Goal: Task Accomplishment & Management: Use online tool/utility

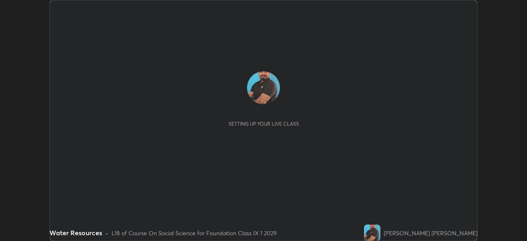
scroll to position [241, 526]
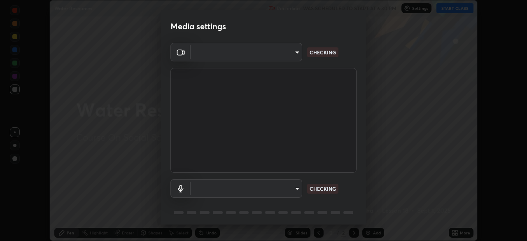
type input "6a58b21e3886260455e3a8f5b68a010b8d66c957dea9152d99a69134fe1af4a5"
type input "default"
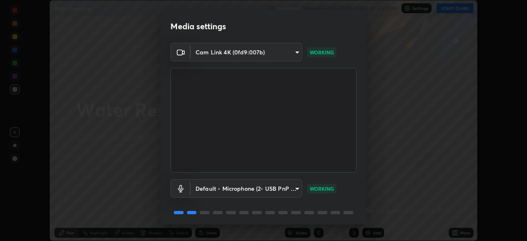
scroll to position [29, 0]
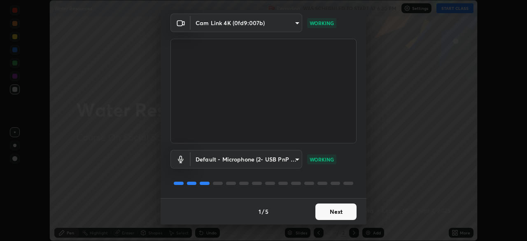
click at [330, 211] on button "Next" at bounding box center [335, 211] width 41 height 16
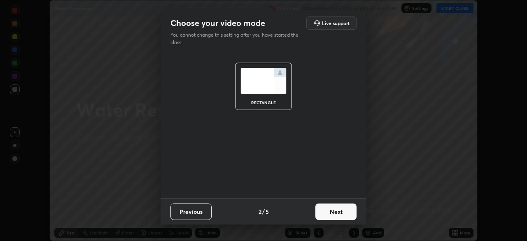
scroll to position [0, 0]
click at [340, 210] on button "Next" at bounding box center [335, 211] width 41 height 16
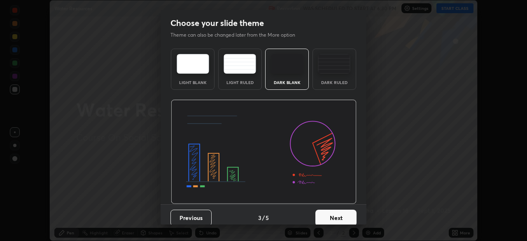
click at [338, 216] on button "Next" at bounding box center [335, 217] width 41 height 16
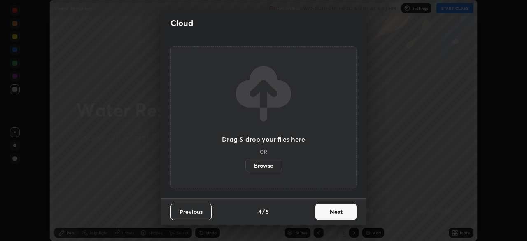
click at [335, 210] on button "Next" at bounding box center [335, 211] width 41 height 16
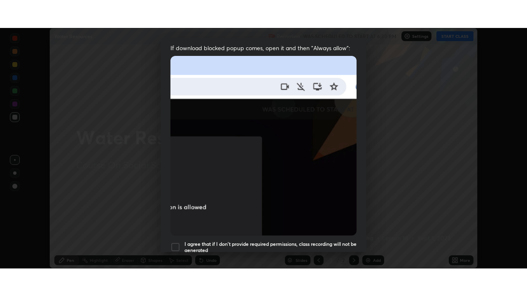
scroll to position [197, 0]
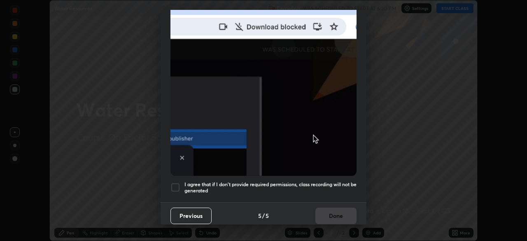
click at [181, 182] on div "I agree that if I don't provide required permissions, class recording will not …" at bounding box center [263, 187] width 186 height 10
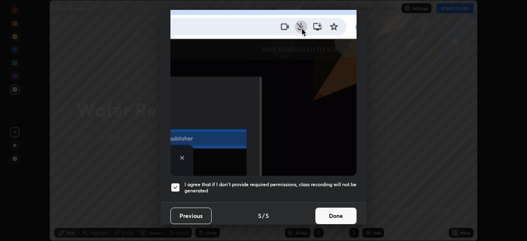
click at [323, 208] on button "Done" at bounding box center [335, 215] width 41 height 16
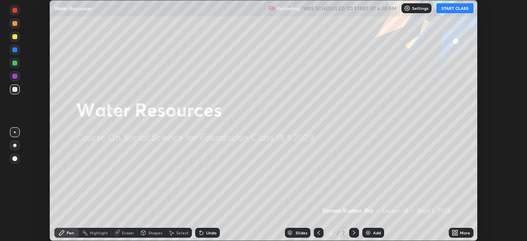
click at [460, 230] on div "More" at bounding box center [465, 232] width 10 height 4
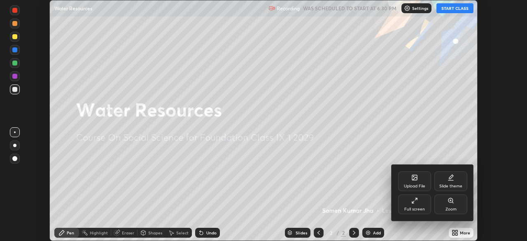
click at [420, 179] on div "Upload File" at bounding box center [414, 181] width 33 height 20
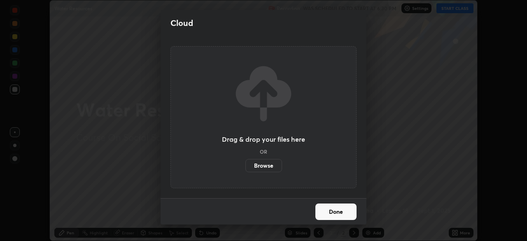
click at [271, 167] on label "Browse" at bounding box center [263, 165] width 37 height 13
click at [245, 167] on input "Browse" at bounding box center [245, 165] width 0 height 13
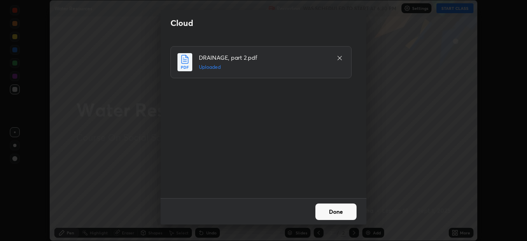
click at [346, 211] on button "Done" at bounding box center [335, 211] width 41 height 16
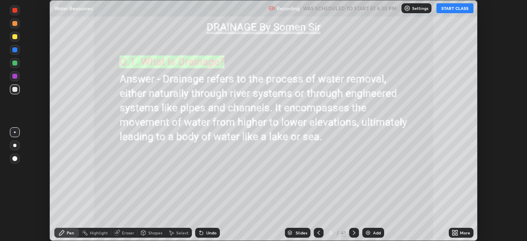
click at [456, 232] on icon at bounding box center [456, 231] width 2 height 2
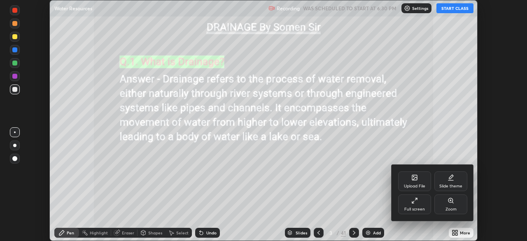
click at [421, 203] on div "Full screen" at bounding box center [414, 204] width 33 height 20
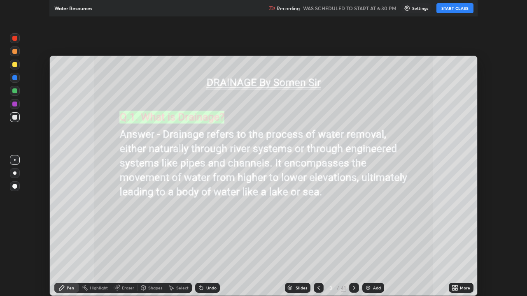
scroll to position [296, 527]
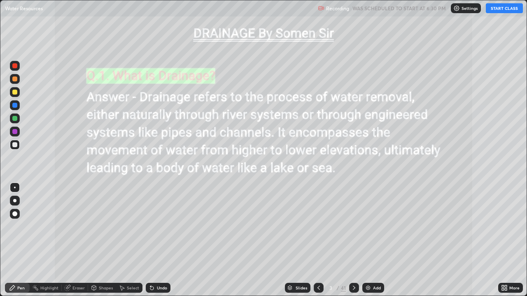
click at [500, 9] on button "START CLASS" at bounding box center [503, 8] width 37 height 10
click at [297, 240] on div "Slides" at bounding box center [301, 288] width 12 height 4
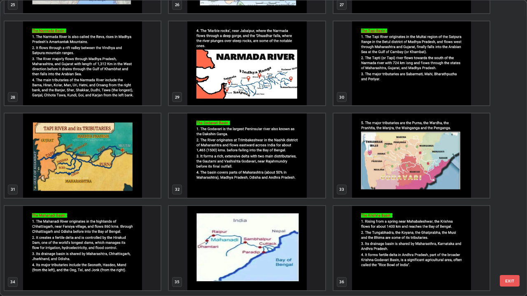
scroll to position [818, 0]
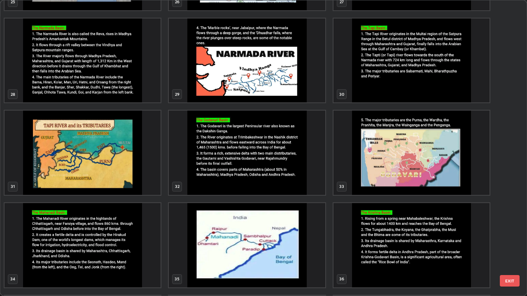
click at [211, 149] on img "grid" at bounding box center [247, 153] width 156 height 84
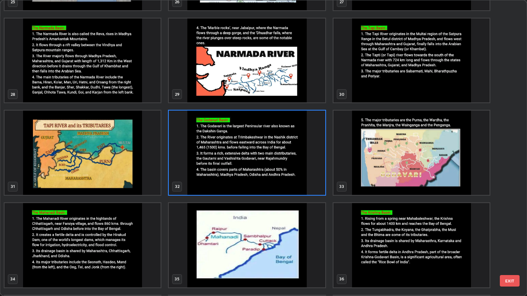
click at [211, 149] on img "grid" at bounding box center [247, 153] width 156 height 84
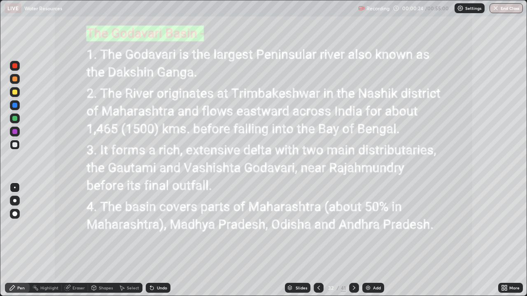
click at [353, 240] on icon at bounding box center [354, 288] width 7 height 7
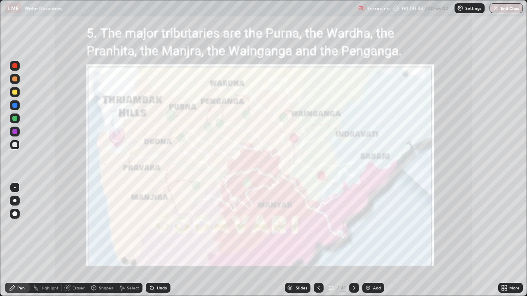
click at [15, 93] on div at bounding box center [14, 92] width 5 height 5
click at [352, 240] on icon at bounding box center [354, 288] width 7 height 7
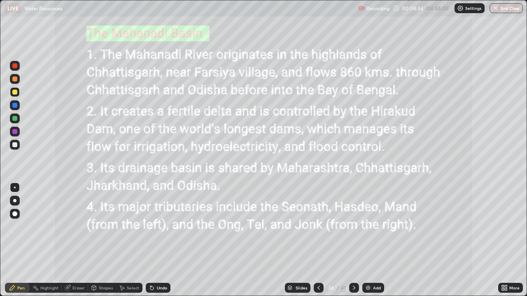
click at [353, 240] on icon at bounding box center [354, 288] width 7 height 7
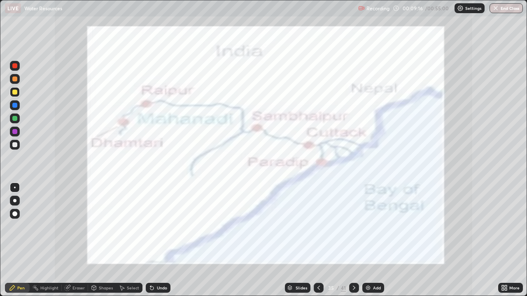
click at [349, 240] on div at bounding box center [354, 288] width 10 height 10
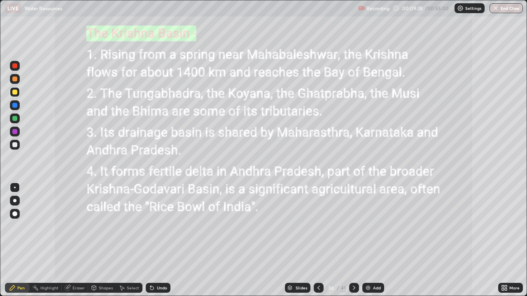
click at [318, 240] on icon at bounding box center [318, 288] width 7 height 7
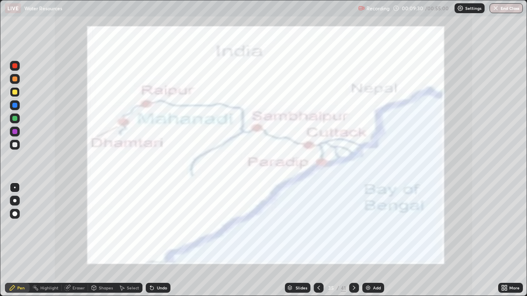
click at [314, 240] on div at bounding box center [319, 288] width 10 height 10
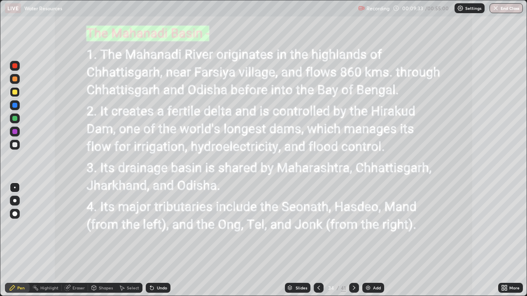
click at [343, 240] on div "41" at bounding box center [343, 287] width 5 height 7
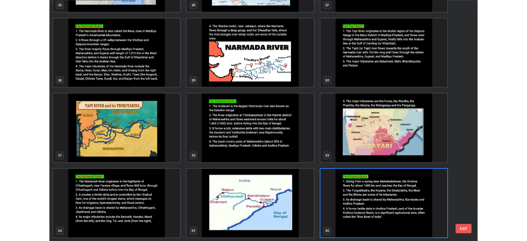
scroll to position [293, 522]
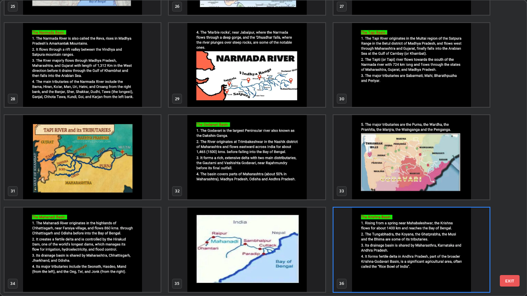
click at [367, 240] on img "grid" at bounding box center [411, 250] width 156 height 84
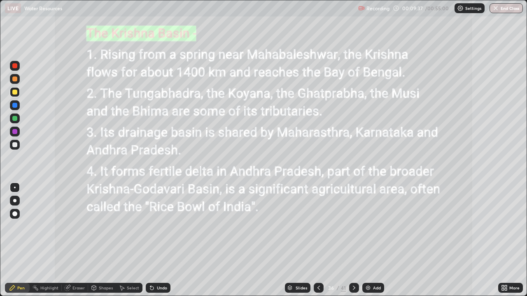
click at [352, 240] on icon at bounding box center [354, 288] width 7 height 7
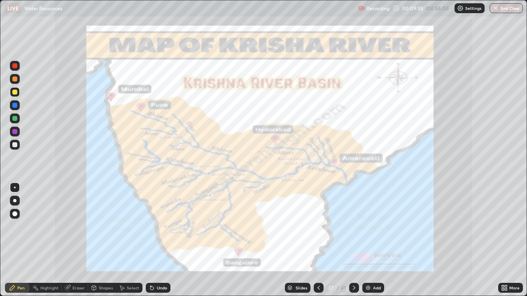
click at [353, 240] on icon at bounding box center [354, 288] width 7 height 7
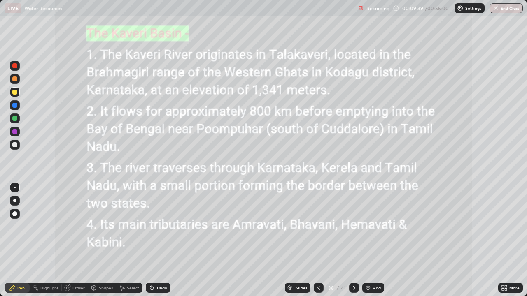
click at [318, 240] on icon at bounding box center [318, 288] width 7 height 7
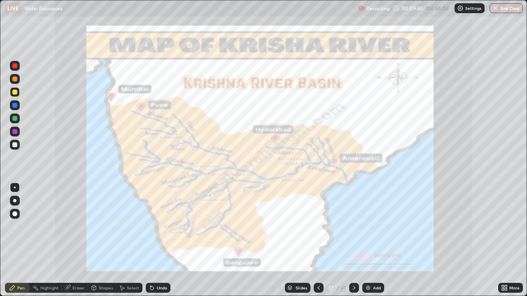
click at [314, 240] on div at bounding box center [319, 288] width 10 height 10
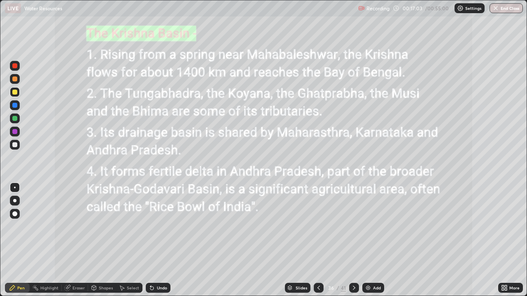
click at [353, 240] on icon at bounding box center [354, 288] width 7 height 7
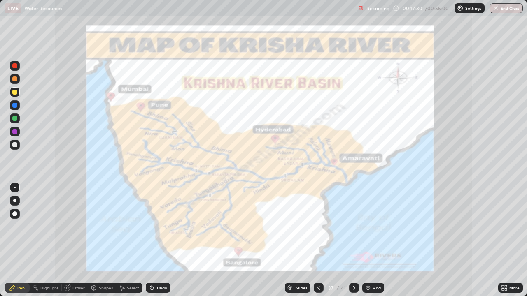
click at [316, 240] on icon at bounding box center [318, 288] width 7 height 7
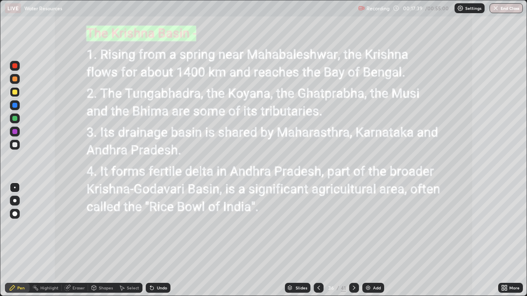
click at [353, 240] on icon at bounding box center [354, 288] width 7 height 7
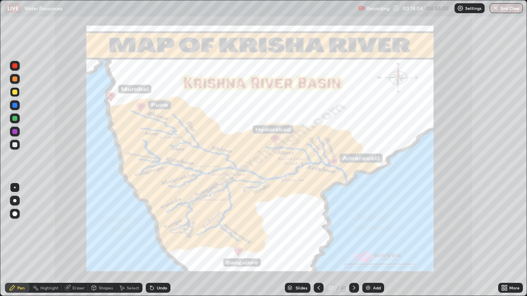
click at [19, 131] on div at bounding box center [15, 132] width 10 height 10
click at [351, 240] on icon at bounding box center [354, 288] width 7 height 7
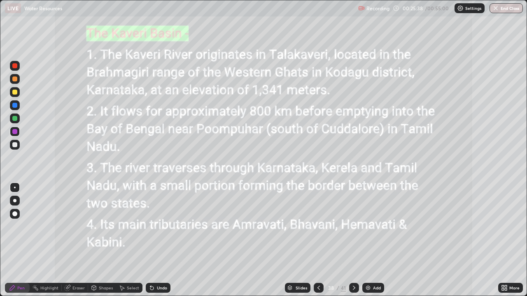
click at [349, 240] on div at bounding box center [354, 288] width 10 height 10
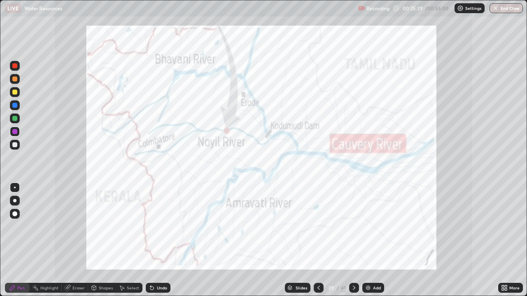
click at [353, 240] on icon at bounding box center [354, 288] width 7 height 7
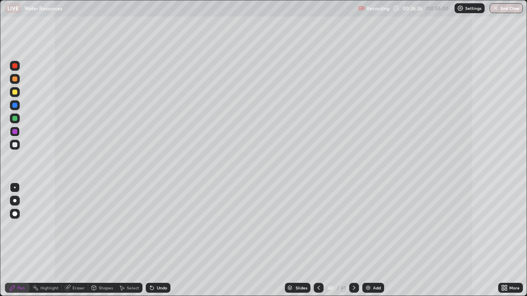
click at [17, 93] on div at bounding box center [14, 92] width 5 height 5
click at [159, 240] on div "Undo" at bounding box center [162, 288] width 10 height 4
click at [162, 240] on div "Undo" at bounding box center [158, 288] width 25 height 10
click at [163, 240] on div "Undo" at bounding box center [158, 288] width 25 height 10
click at [16, 120] on div at bounding box center [14, 118] width 5 height 5
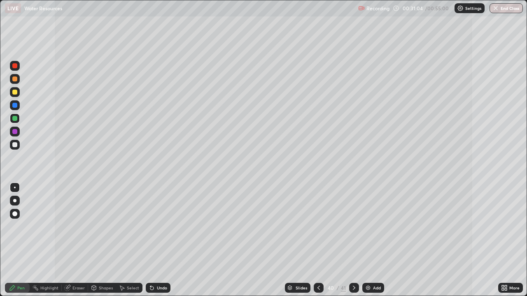
click at [16, 146] on div at bounding box center [14, 144] width 5 height 5
click at [12, 81] on div at bounding box center [15, 79] width 10 height 10
click at [155, 240] on div "Undo" at bounding box center [158, 288] width 25 height 10
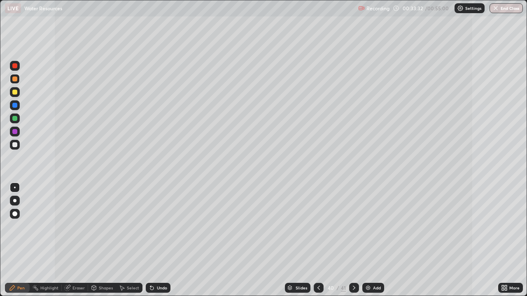
click at [155, 240] on div "Undo" at bounding box center [158, 288] width 25 height 10
click at [18, 91] on div at bounding box center [15, 92] width 10 height 10
click at [368, 240] on img at bounding box center [368, 288] width 7 height 7
click at [15, 120] on div at bounding box center [14, 118] width 5 height 5
click at [160, 240] on div "Undo" at bounding box center [162, 288] width 10 height 4
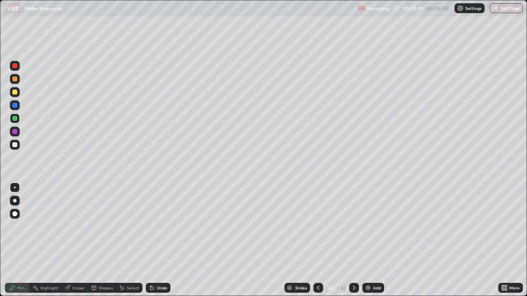
click at [160, 240] on div "Undo" at bounding box center [162, 288] width 10 height 4
click at [157, 240] on div "Undo" at bounding box center [162, 288] width 10 height 4
click at [74, 240] on div "Eraser" at bounding box center [78, 288] width 12 height 4
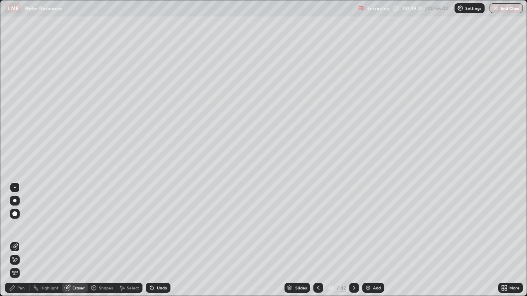
click at [25, 240] on div "Pen" at bounding box center [17, 288] width 25 height 10
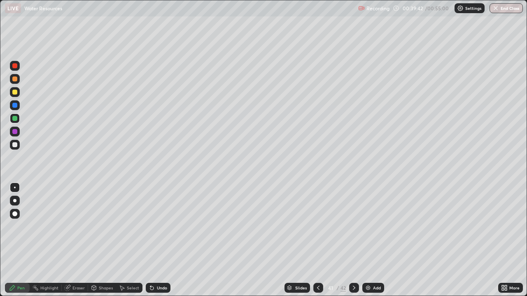
click at [46, 240] on div "Highlight" at bounding box center [49, 288] width 18 height 4
click at [72, 240] on div "Eraser" at bounding box center [75, 288] width 26 height 10
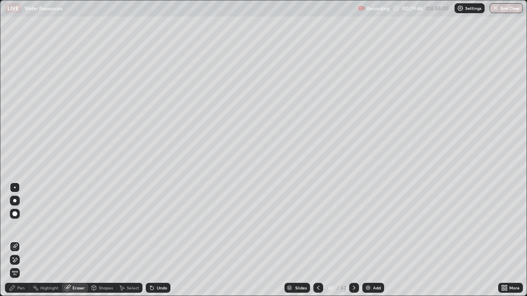
click at [21, 240] on div "Pen" at bounding box center [20, 288] width 7 height 4
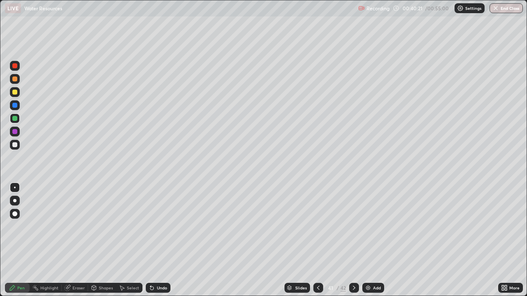
click at [15, 145] on div at bounding box center [14, 144] width 5 height 5
click at [51, 240] on div "Highlight" at bounding box center [49, 288] width 18 height 4
click at [23, 240] on div "Pen" at bounding box center [20, 288] width 7 height 4
click at [74, 240] on div "Eraser" at bounding box center [78, 288] width 12 height 4
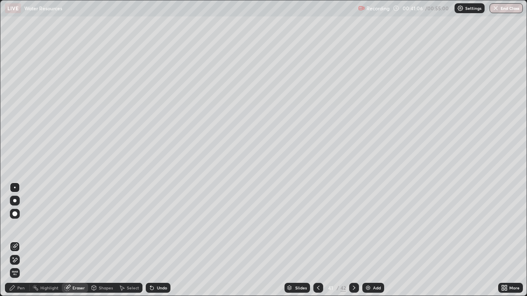
click at [23, 240] on div "Pen" at bounding box center [20, 288] width 7 height 4
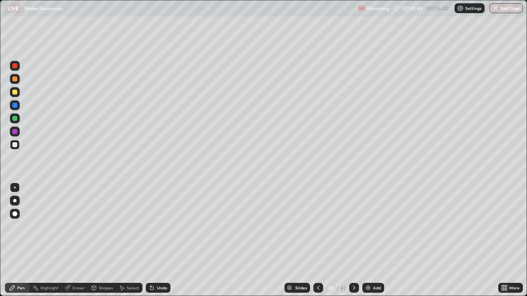
click at [13, 120] on div at bounding box center [14, 118] width 5 height 5
click at [373, 240] on div "Add" at bounding box center [377, 288] width 8 height 4
click at [150, 240] on icon at bounding box center [150, 286] width 1 height 1
click at [16, 91] on div at bounding box center [14, 92] width 5 height 5
click at [15, 133] on div at bounding box center [14, 131] width 5 height 5
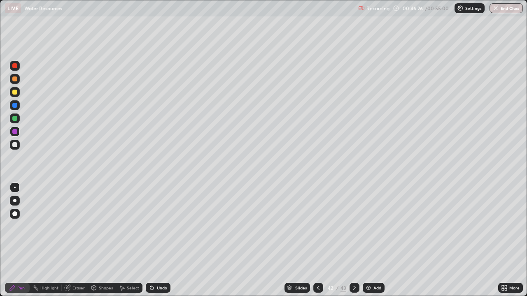
click at [159, 240] on div "Undo" at bounding box center [162, 288] width 10 height 4
click at [504, 11] on button "End Class" at bounding box center [505, 8] width 33 height 10
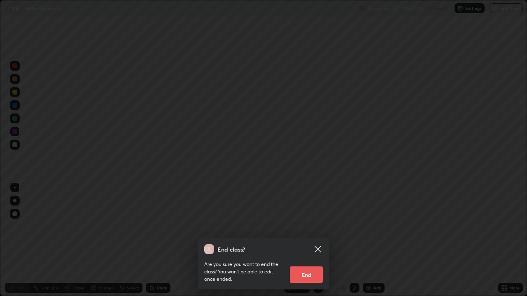
click at [308, 240] on button "End" at bounding box center [306, 275] width 33 height 16
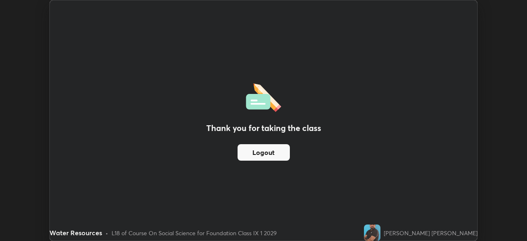
scroll to position [40902, 40616]
